Goal: Task Accomplishment & Management: Manage account settings

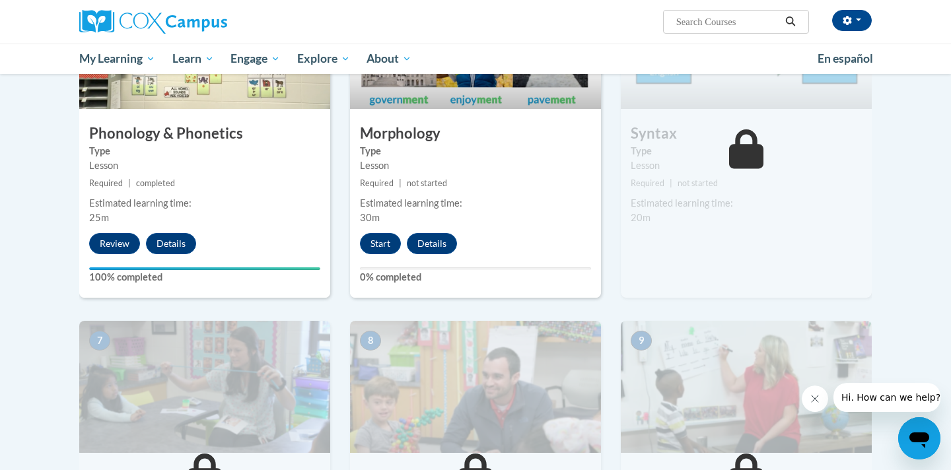
scroll to position [745, 0]
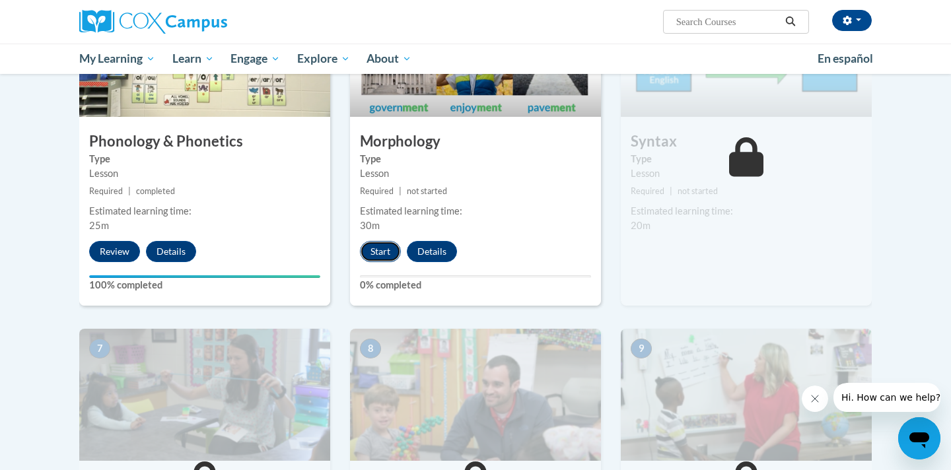
click at [384, 261] on button "Start" at bounding box center [380, 251] width 41 height 21
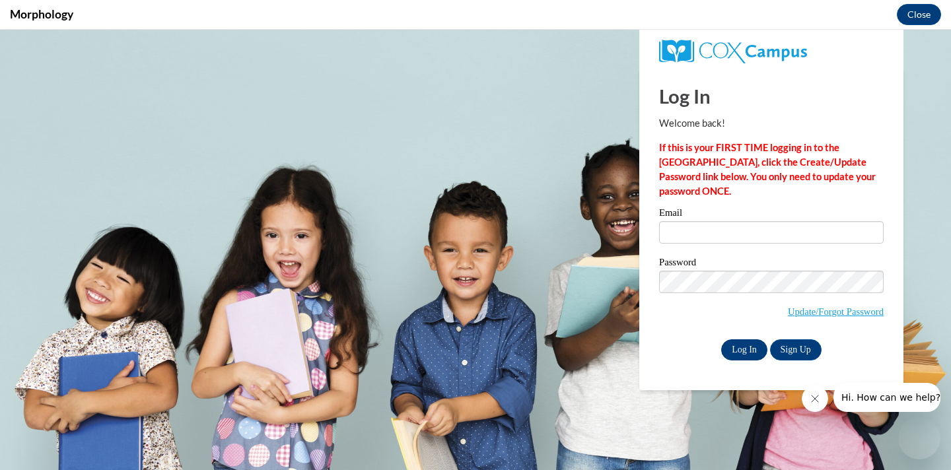
scroll to position [0, 0]
type input "[EMAIL_ADDRESS][DOMAIN_NAME]"
click at [747, 351] on input "Log In" at bounding box center [744, 350] width 46 height 21
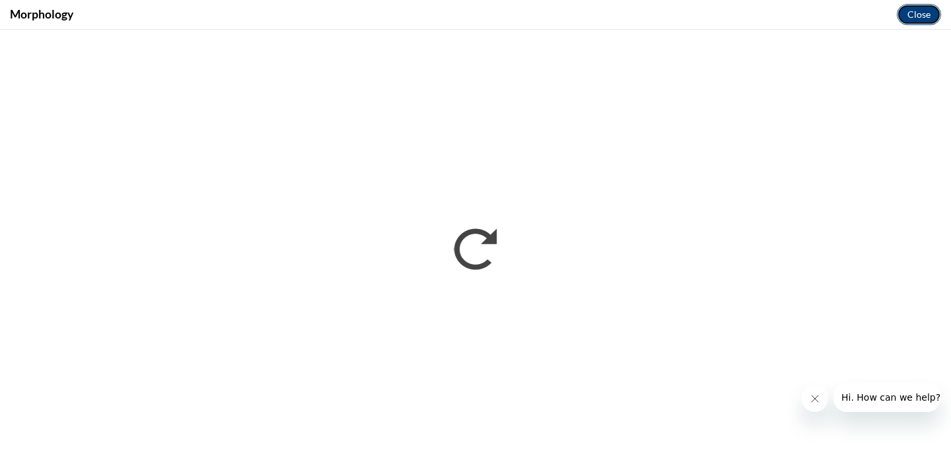
click at [919, 16] on button "Close" at bounding box center [919, 14] width 44 height 21
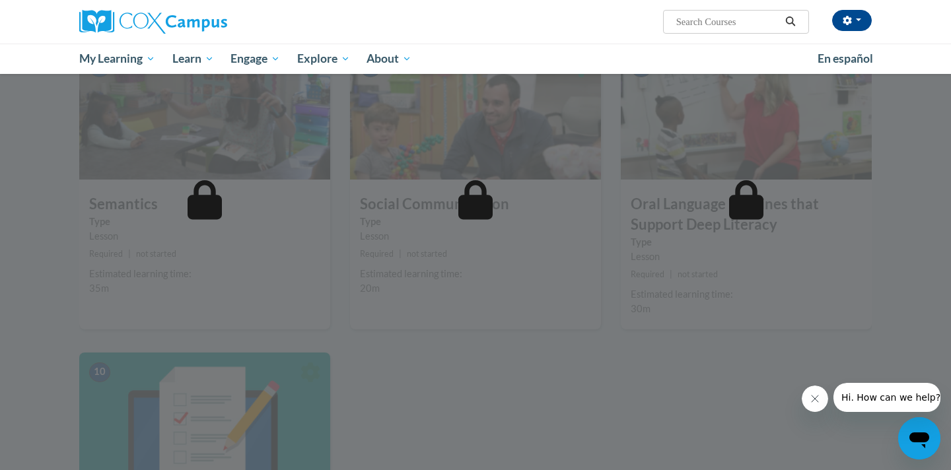
scroll to position [1041, 0]
